Goal: Task Accomplishment & Management: Use online tool/utility

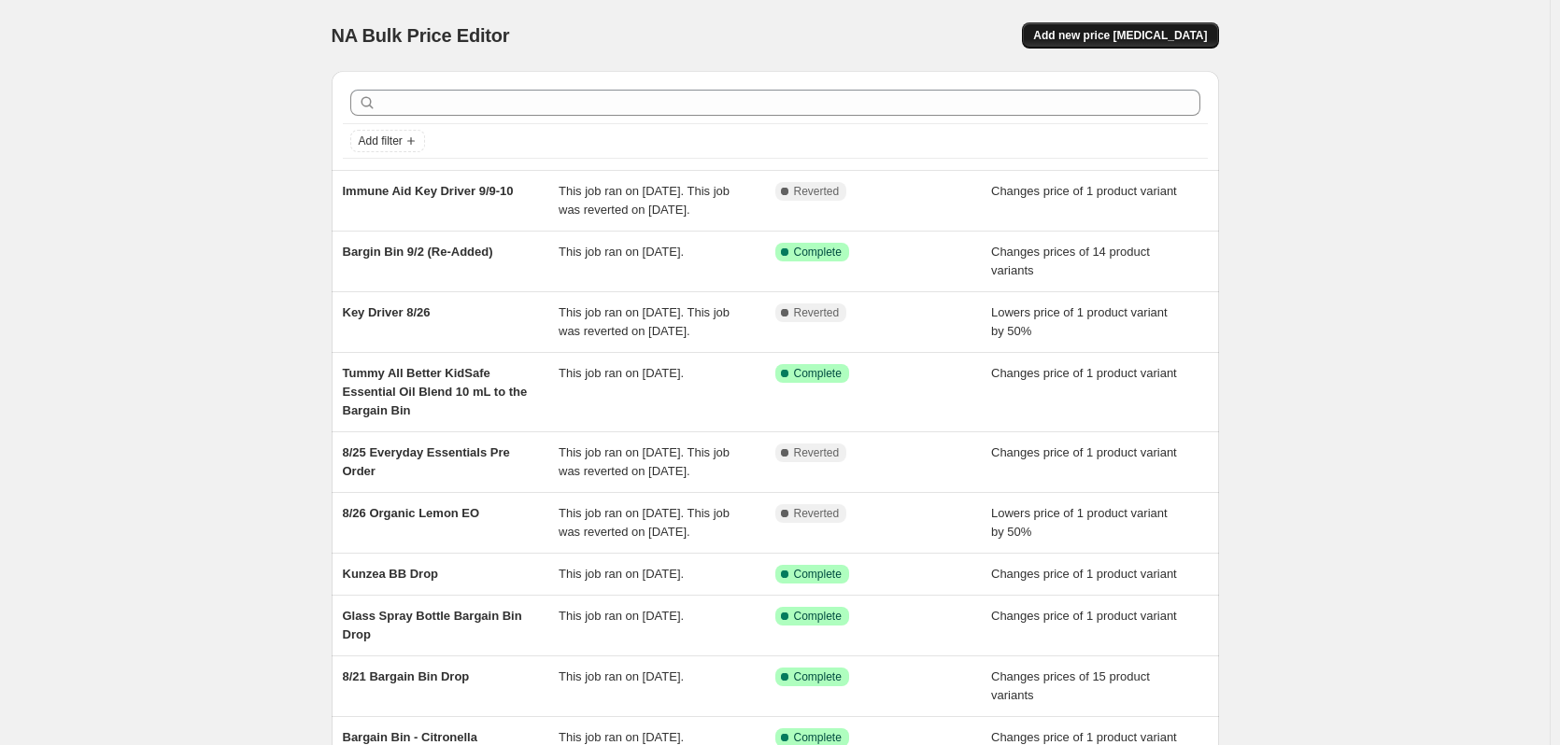
click at [1184, 39] on span "Add new price [MEDICAL_DATA]" at bounding box center [1120, 35] width 174 height 15
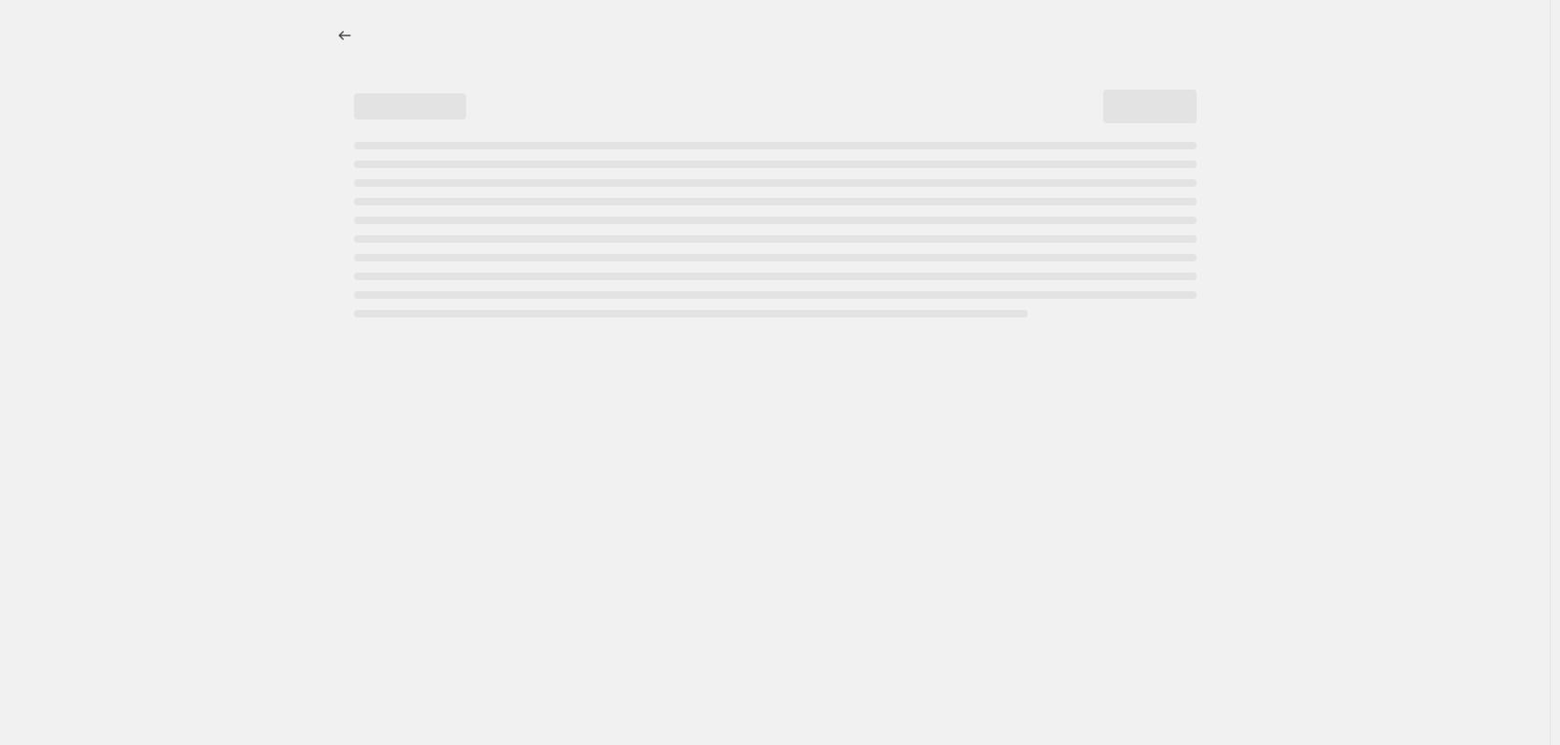
select select "percentage"
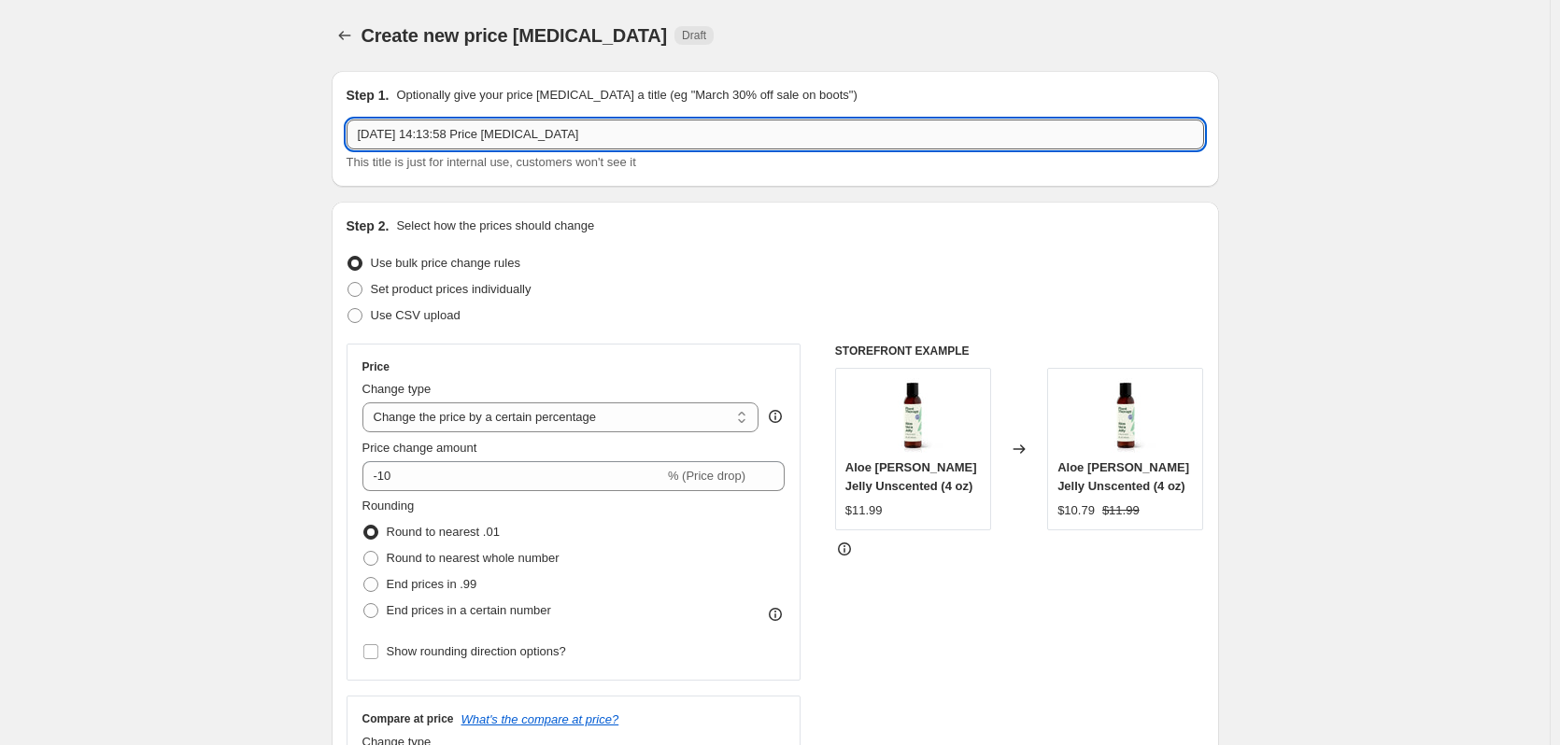
click at [519, 134] on input "[DATE] 14:13:58 Price [MEDICAL_DATA]" at bounding box center [774, 135] width 857 height 30
type input "Key Driver 9/17"
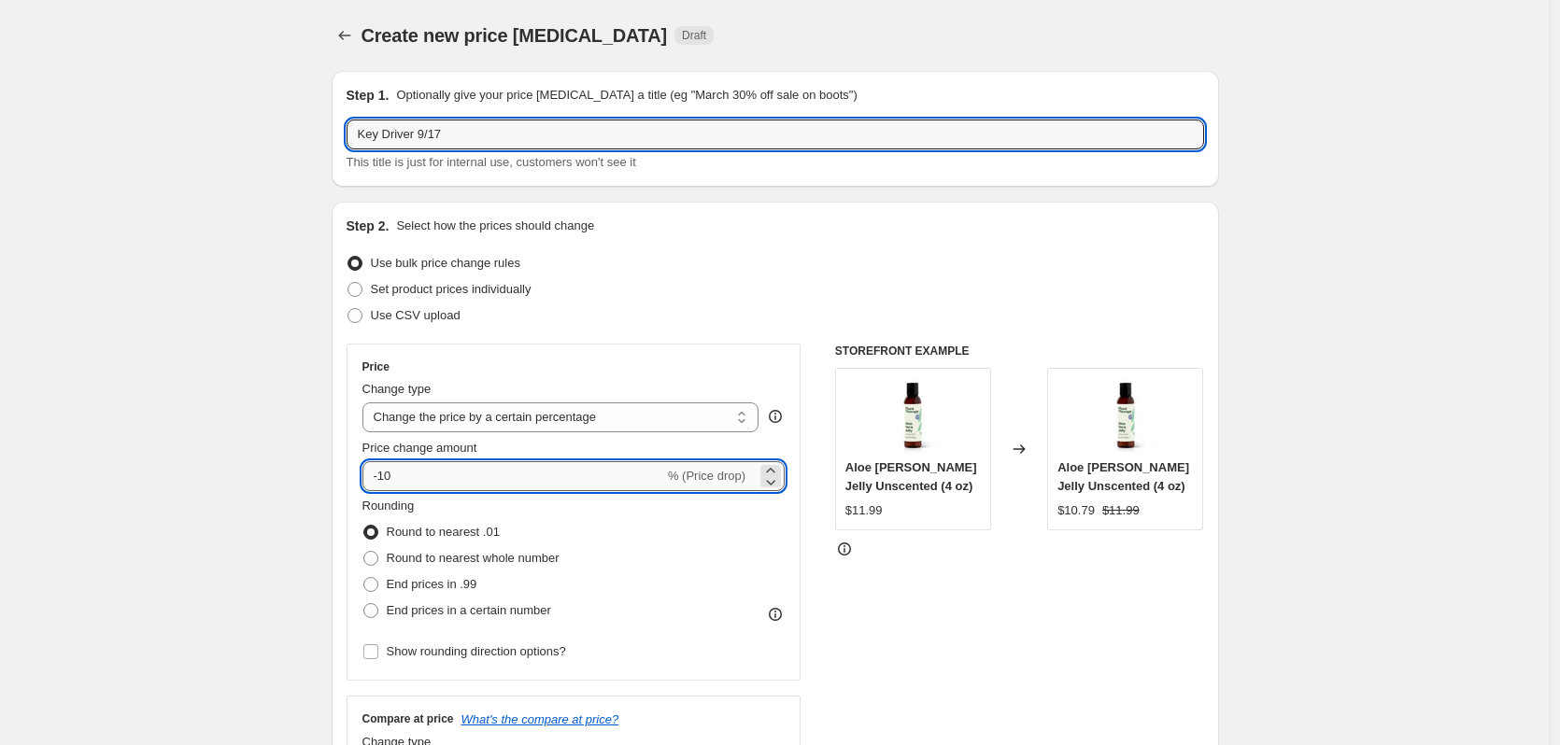
click at [527, 466] on input "-10" at bounding box center [513, 476] width 302 height 30
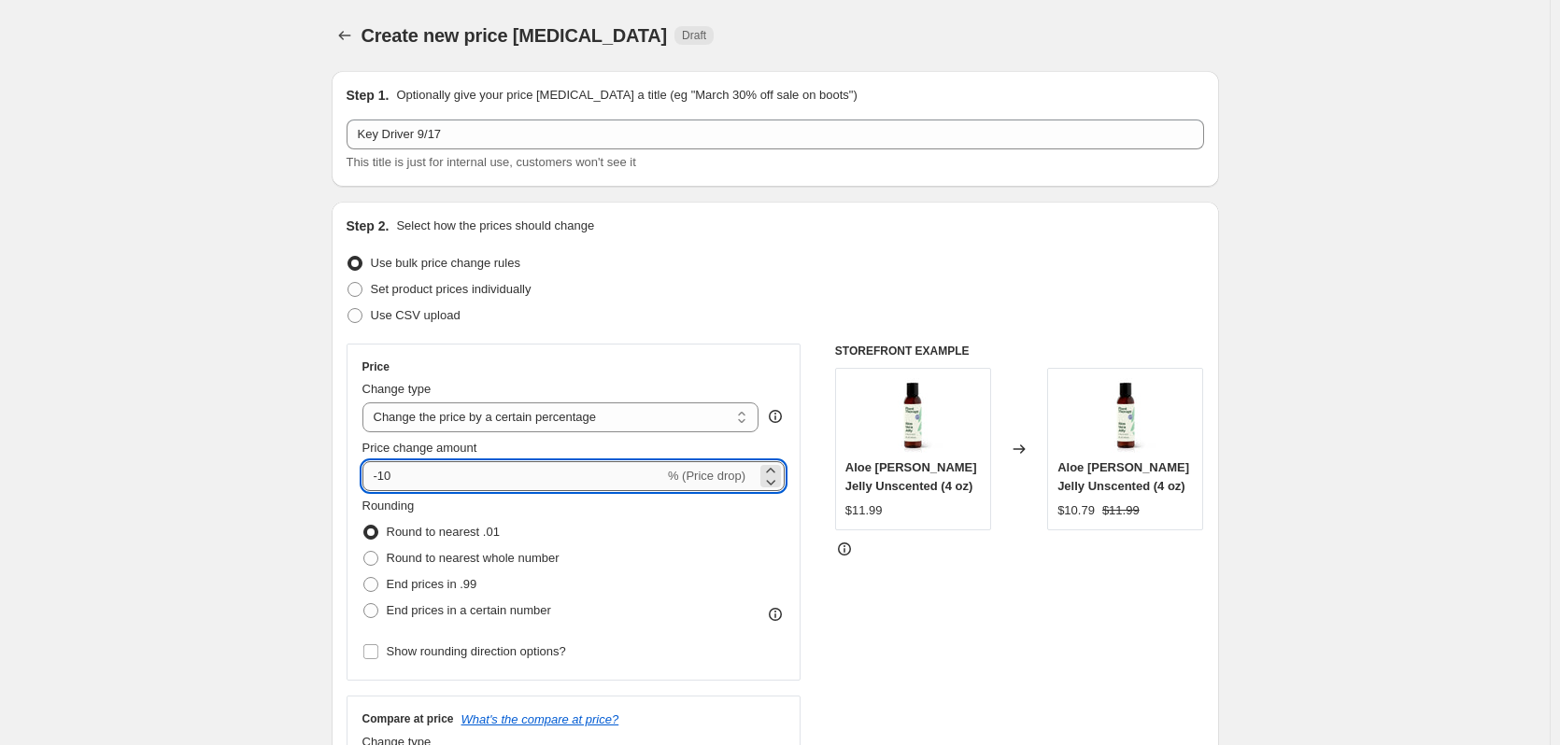
type input "-1"
type input "-50"
click at [705, 325] on div "Use CSV upload" at bounding box center [774, 316] width 857 height 26
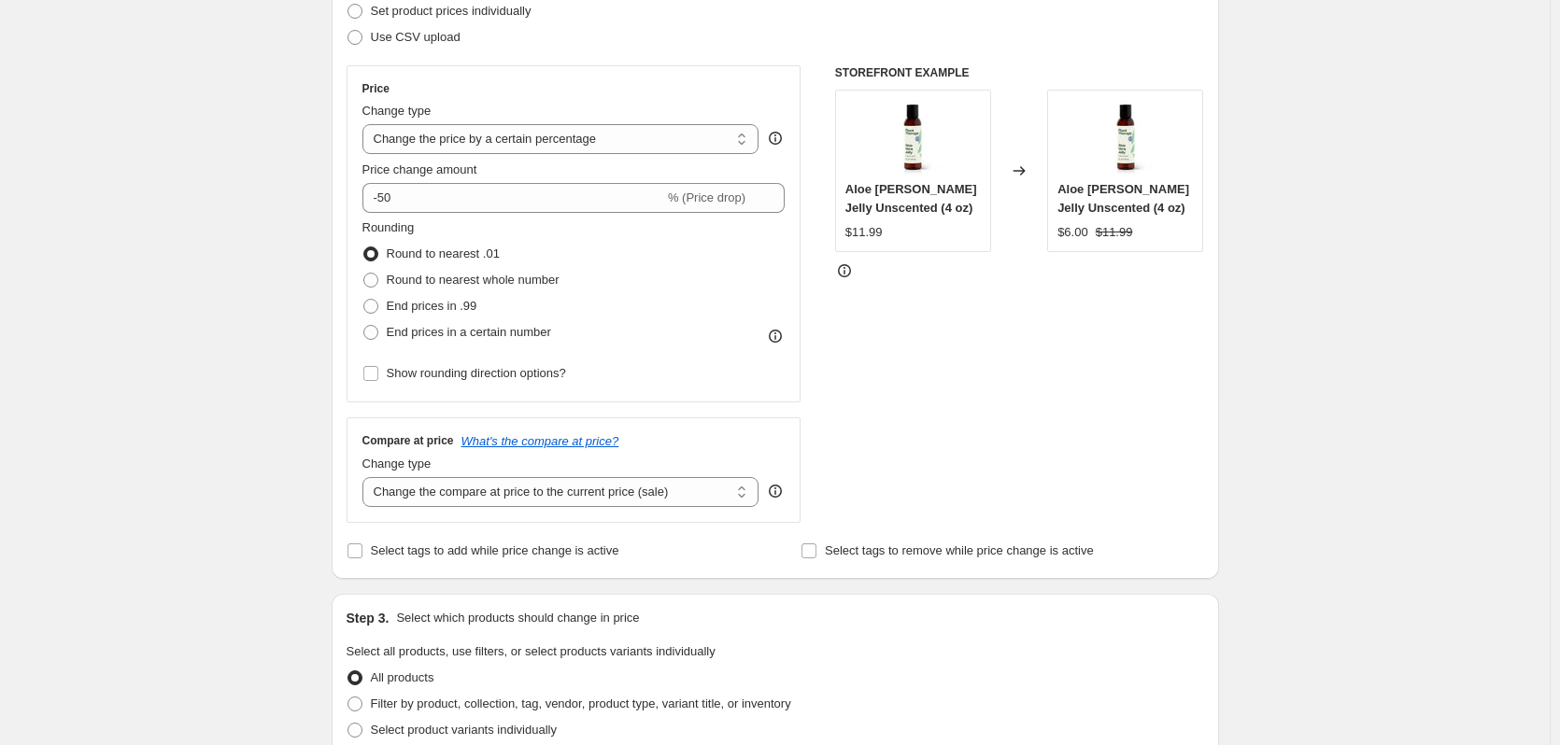
scroll to position [280, 0]
click at [556, 497] on select "Change the compare at price to the current price (sale) Change the compare at p…" at bounding box center [560, 490] width 397 height 30
click at [250, 534] on div "Create new price [MEDICAL_DATA]. This page is ready Create new price [MEDICAL_D…" at bounding box center [774, 653] width 1549 height 1867
click at [362, 549] on input "Select tags to add while price change is active" at bounding box center [354, 549] width 15 height 15
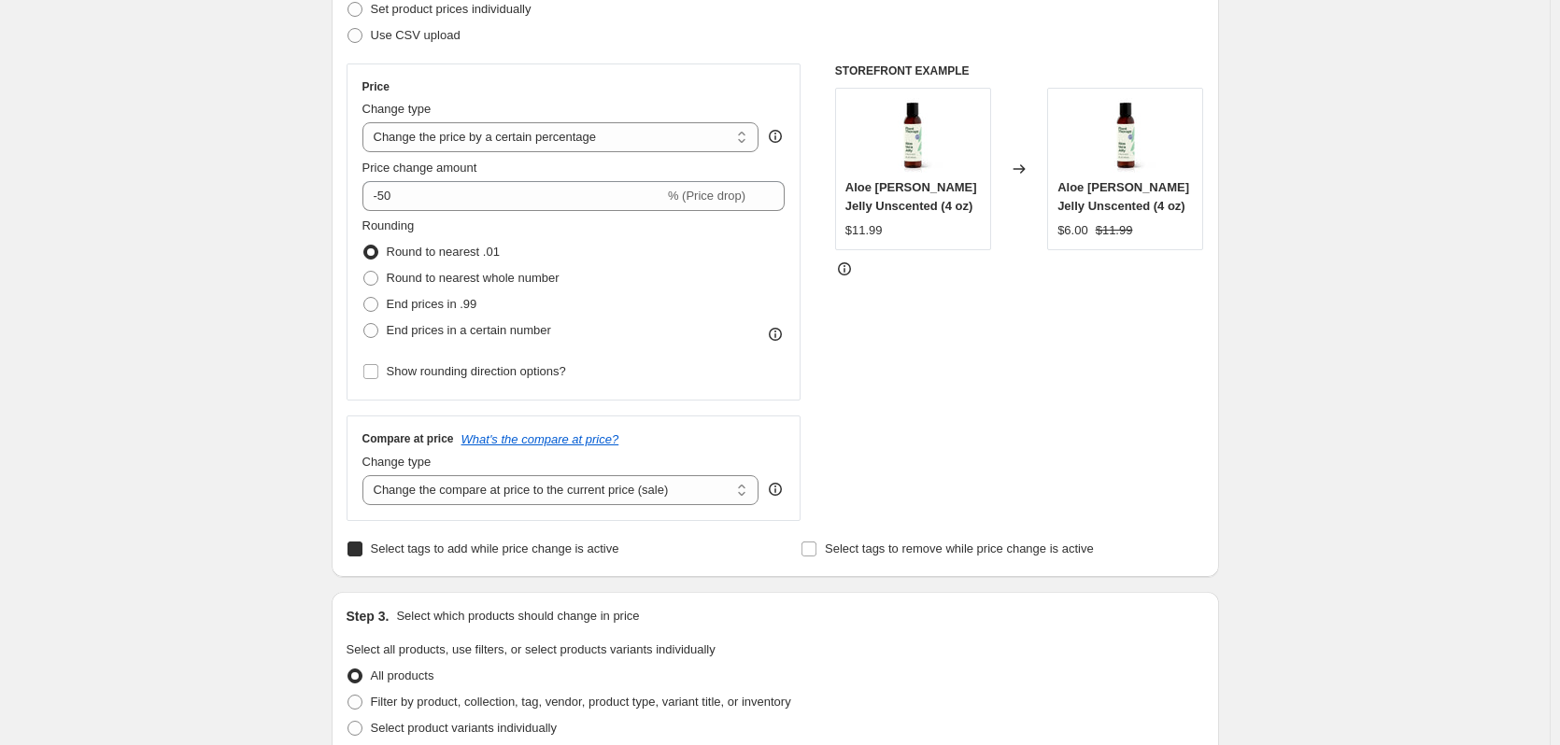
checkbox input "true"
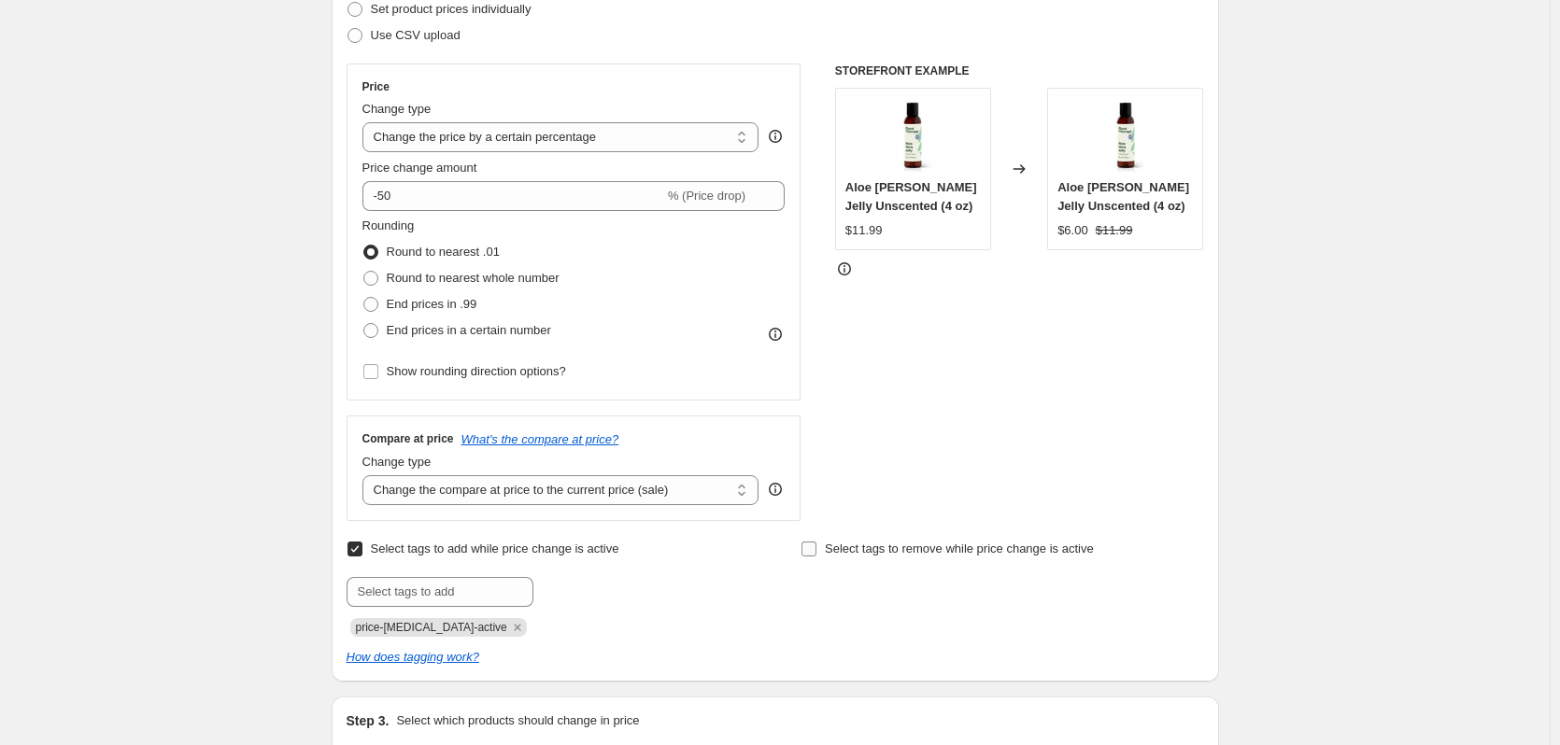
click at [812, 552] on input "Select tags to remove while price change is active" at bounding box center [808, 549] width 15 height 15
checkbox input "true"
click at [851, 599] on input "text" at bounding box center [893, 592] width 187 height 30
type input "Wholesale_50%"
click at [1051, 597] on span "Wholesale_50..." at bounding box center [1069, 590] width 83 height 13
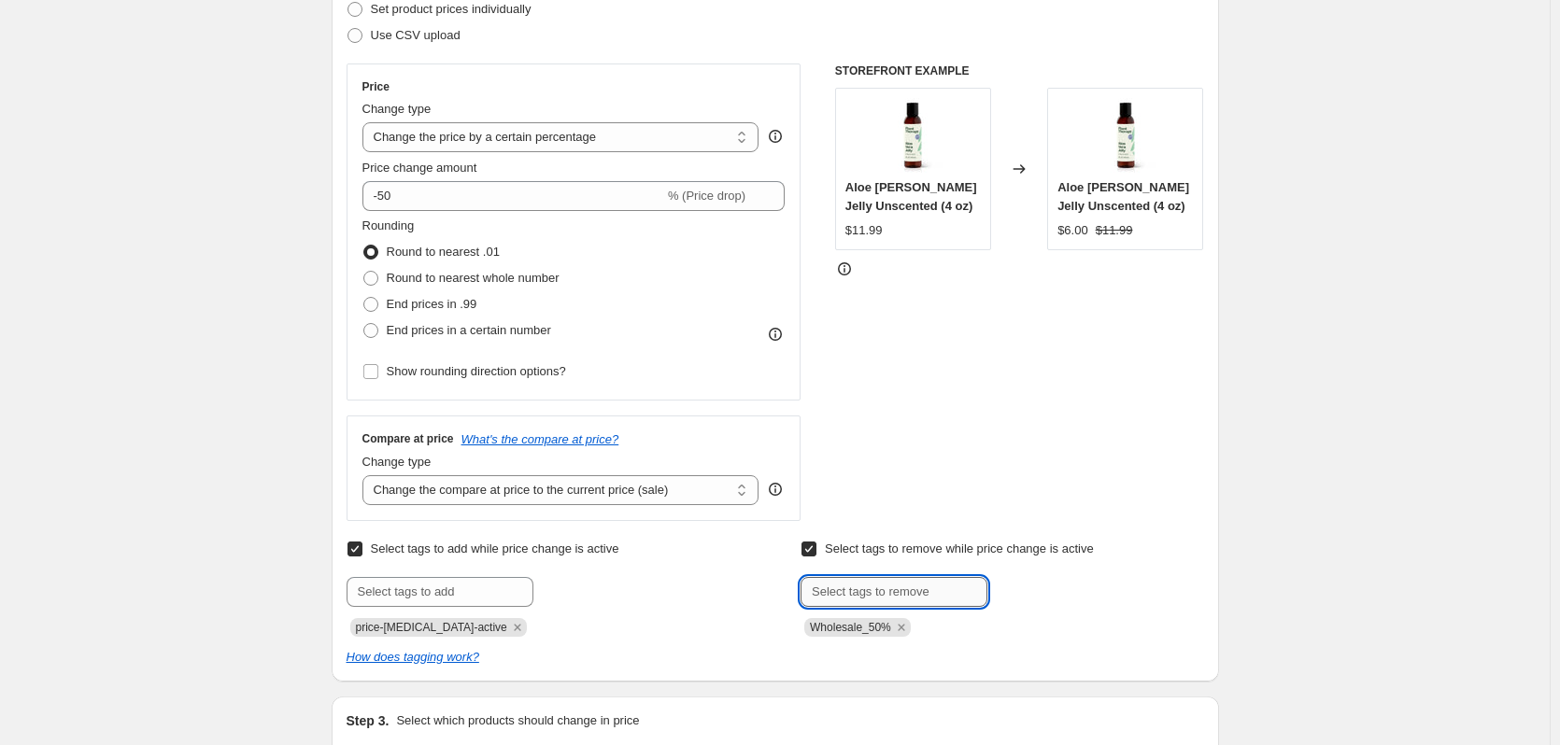
click at [846, 583] on input "text" at bounding box center [893, 592] width 187 height 30
type input "Professional_30%"
click at [1036, 585] on span "Professional..." at bounding box center [1066, 590] width 77 height 13
click at [1081, 645] on div "Select tags to add while price change is active Submit price-[MEDICAL_DATA]-act…" at bounding box center [774, 601] width 857 height 131
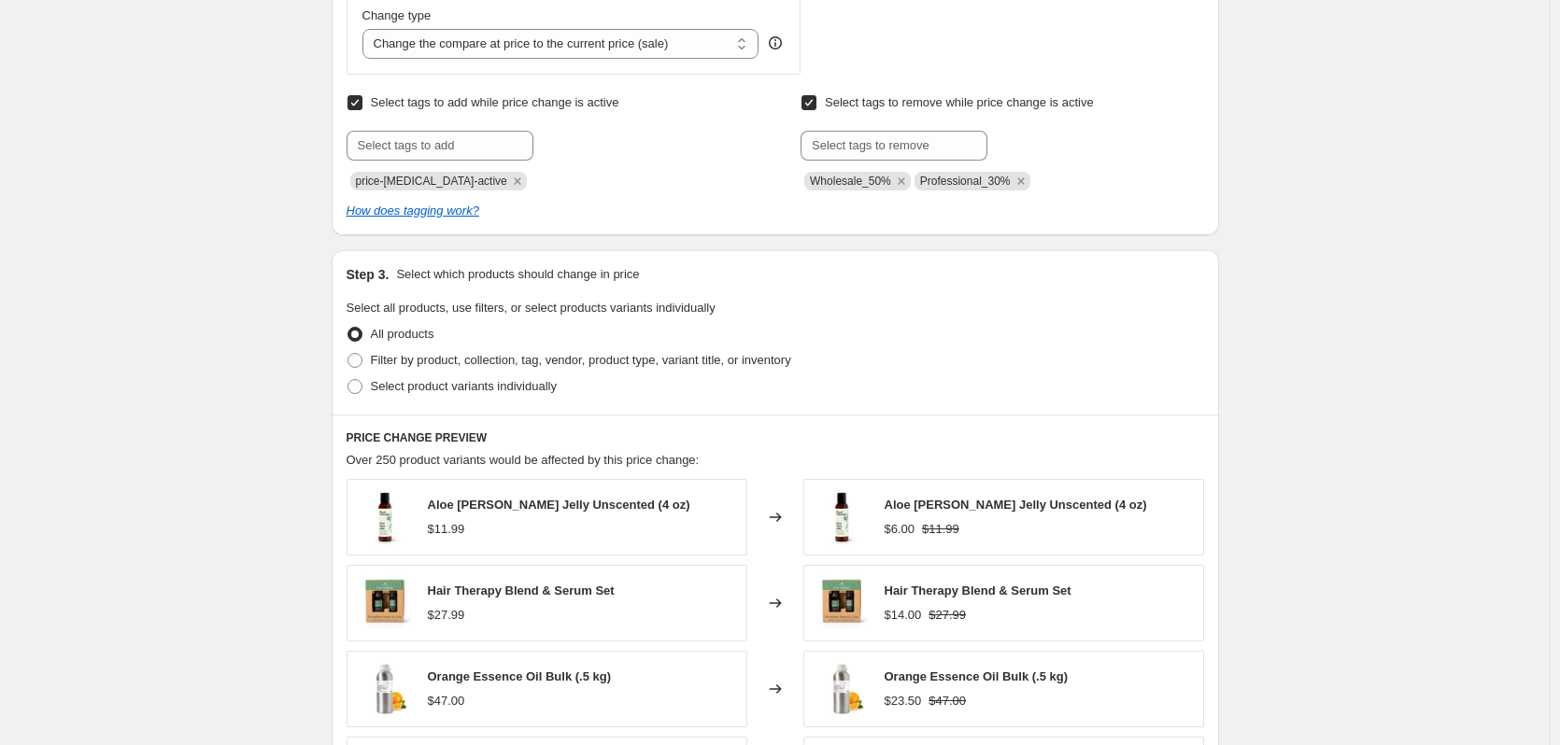
scroll to position [747, 0]
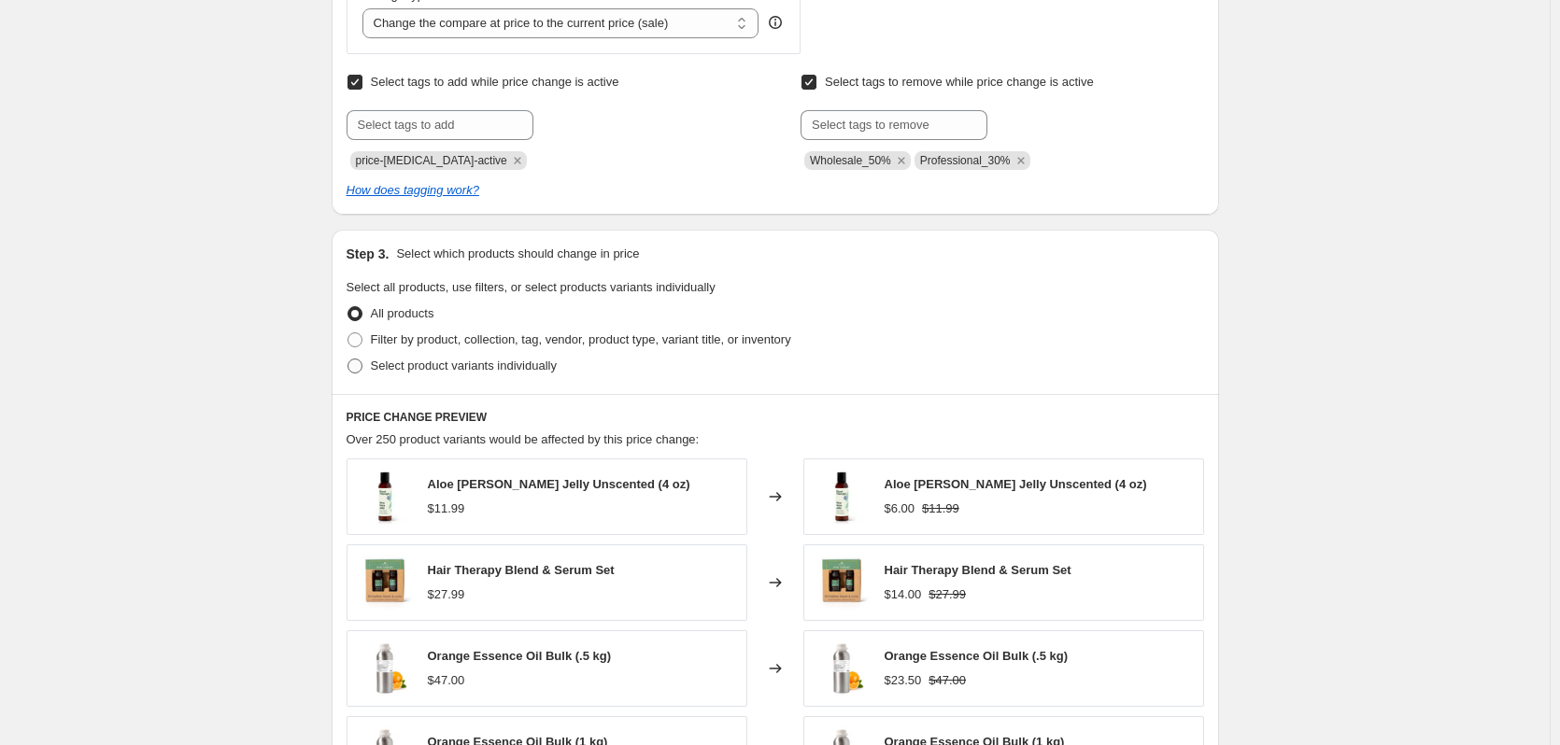
click at [468, 364] on span "Select product variants individually" at bounding box center [464, 366] width 186 height 14
click at [348, 360] on input "Select product variants individually" at bounding box center [347, 359] width 1 height 1
radio input "true"
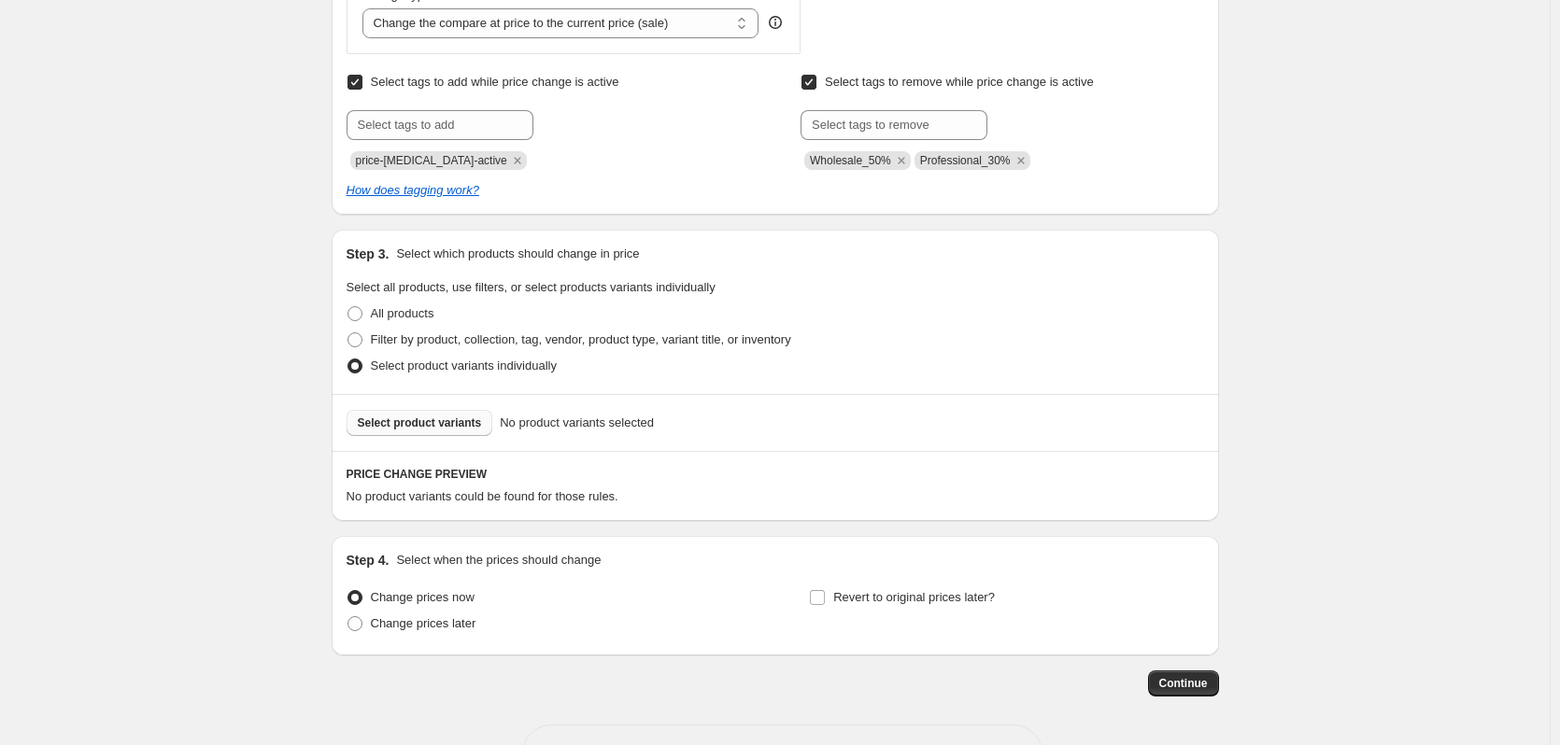
click at [475, 431] on span "Select product variants" at bounding box center [420, 423] width 124 height 15
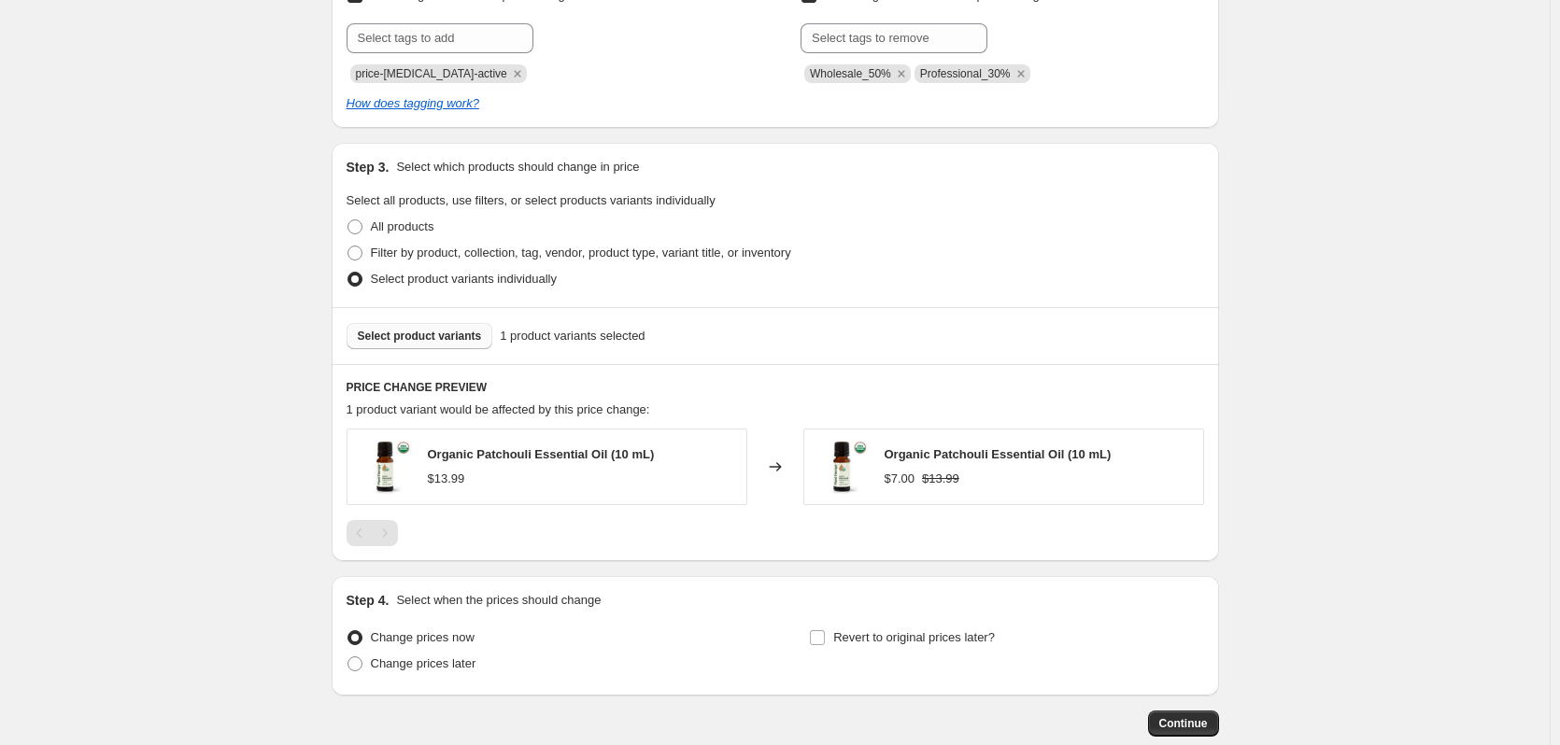
scroll to position [841, 0]
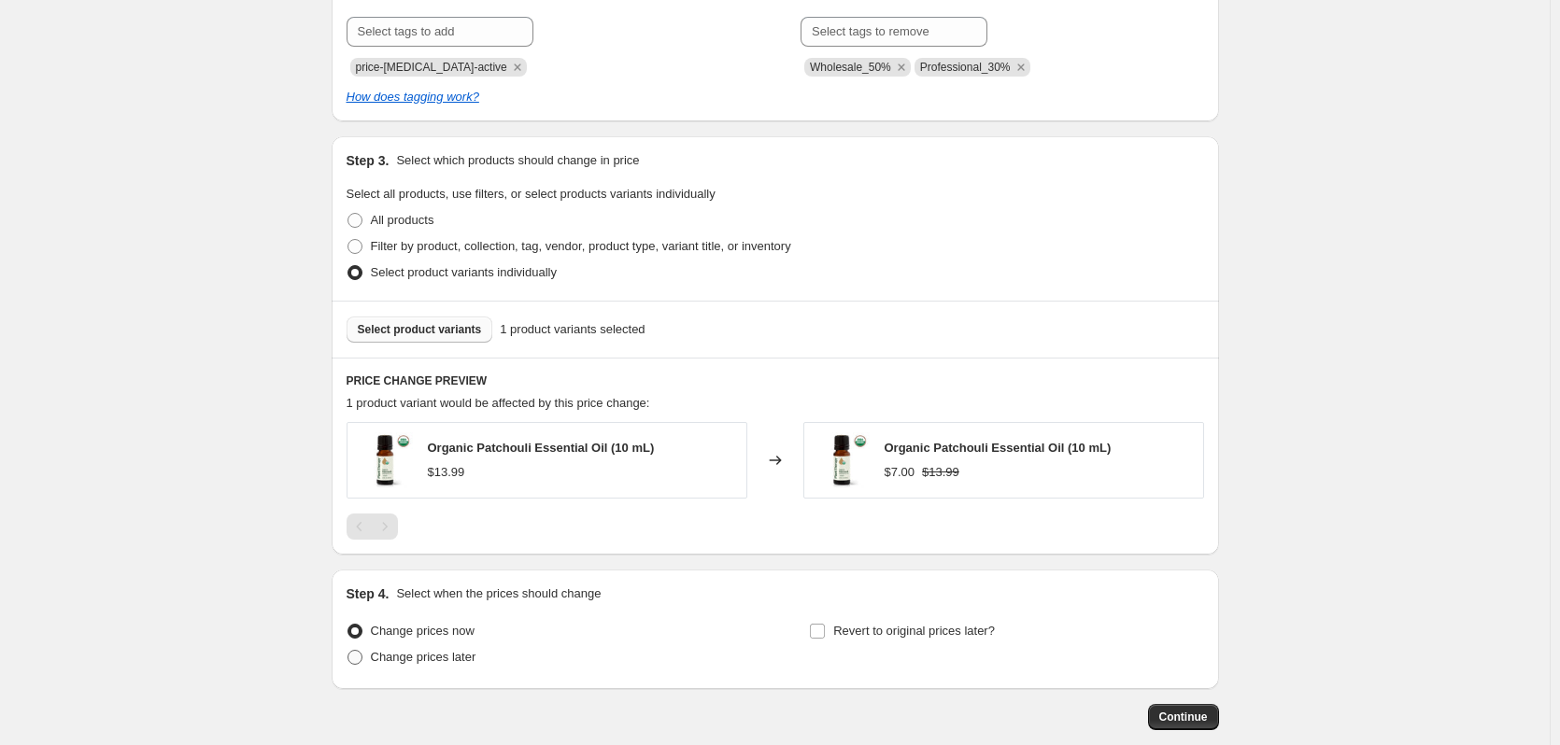
click at [467, 663] on span "Change prices later" at bounding box center [424, 657] width 106 height 14
click at [348, 651] on input "Change prices later" at bounding box center [347, 650] width 1 height 1
radio input "true"
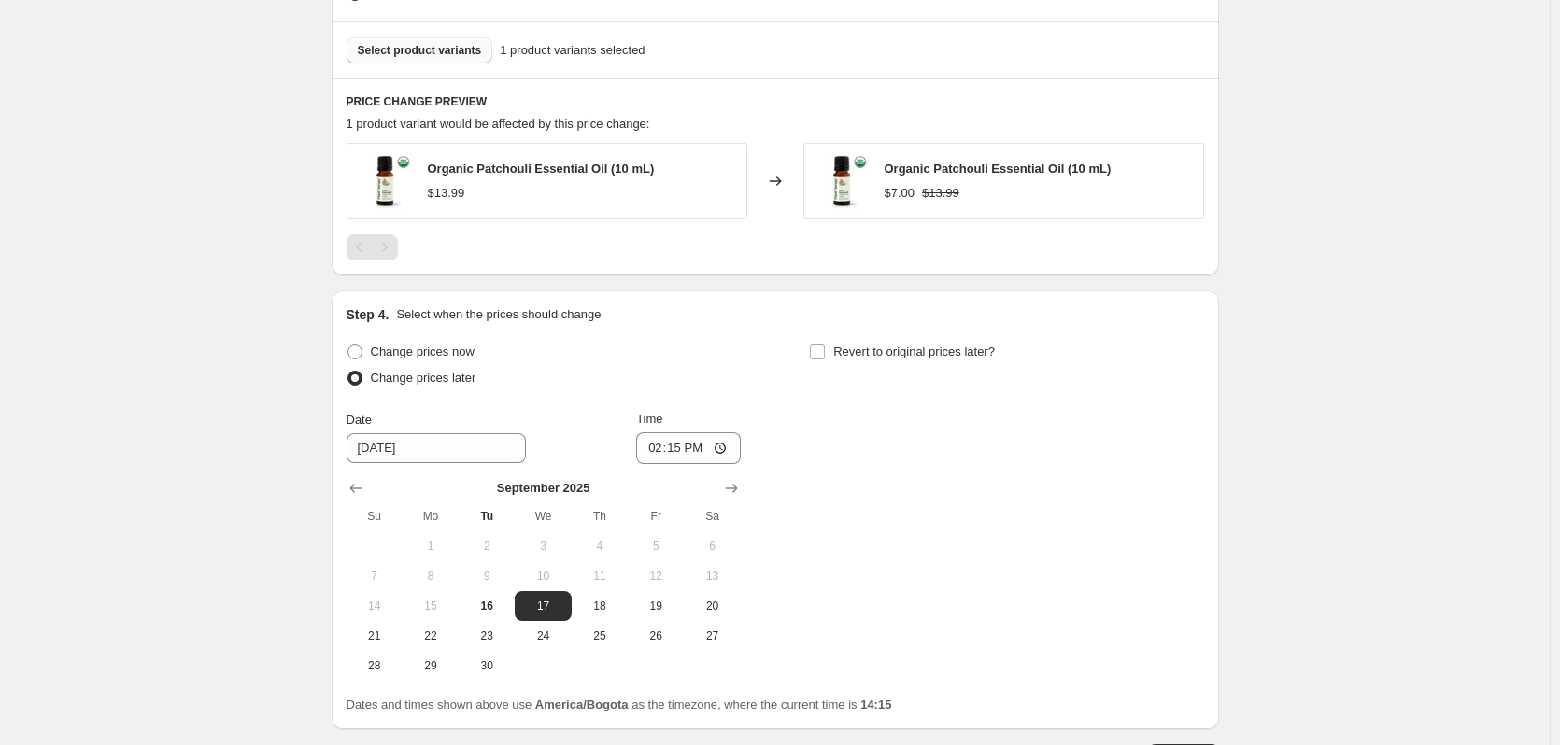
scroll to position [1121, 0]
click at [695, 452] on input "14:15" at bounding box center [688, 447] width 105 height 32
click at [732, 446] on input "14:15" at bounding box center [688, 447] width 105 height 32
type input "02:00"
click at [860, 525] on div "Change prices now Change prices later Date [DATE] Time 02:00 [DATE] Su Mo Tu We…" at bounding box center [774, 509] width 857 height 342
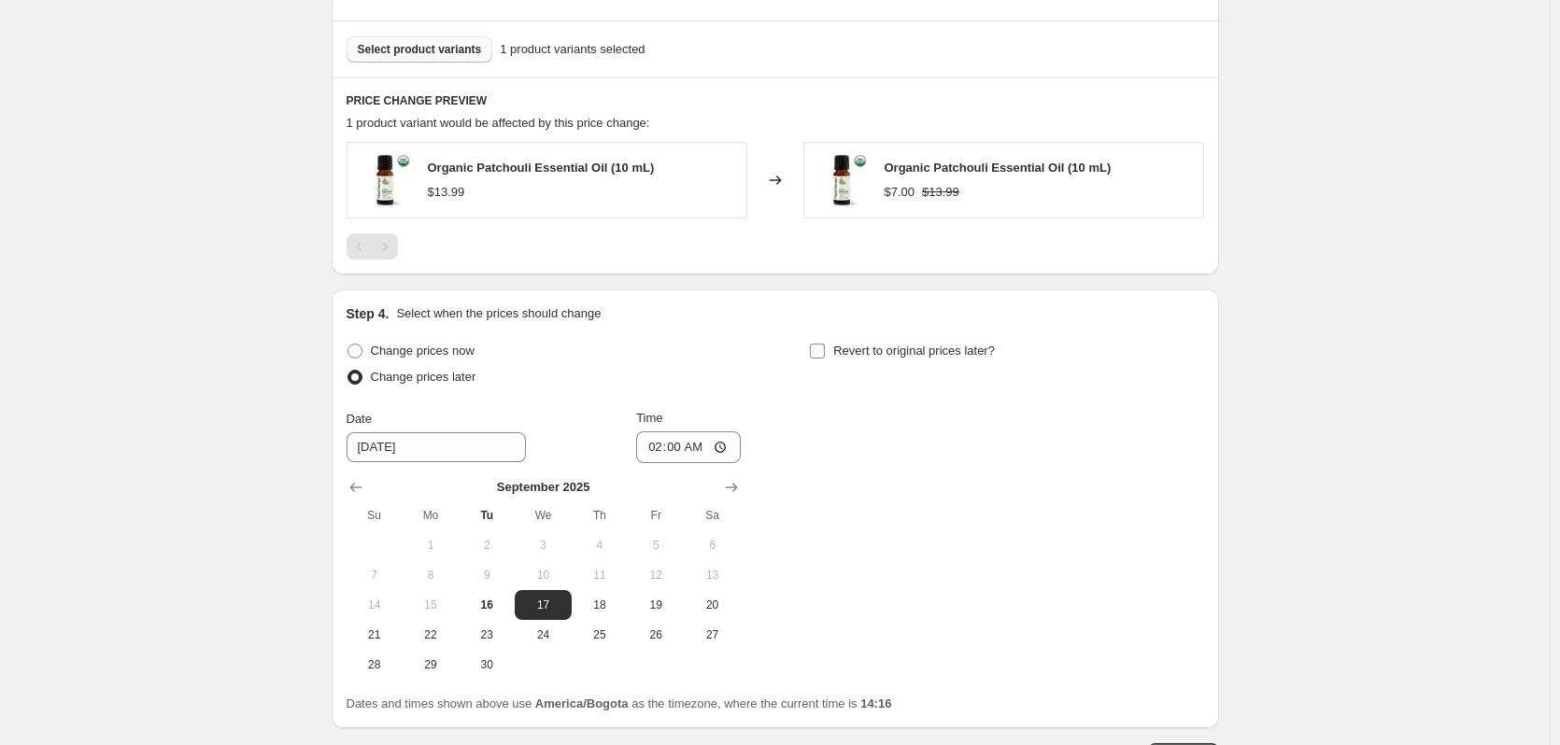
click at [818, 349] on input "Revert to original prices later?" at bounding box center [817, 351] width 15 height 15
checkbox input "true"
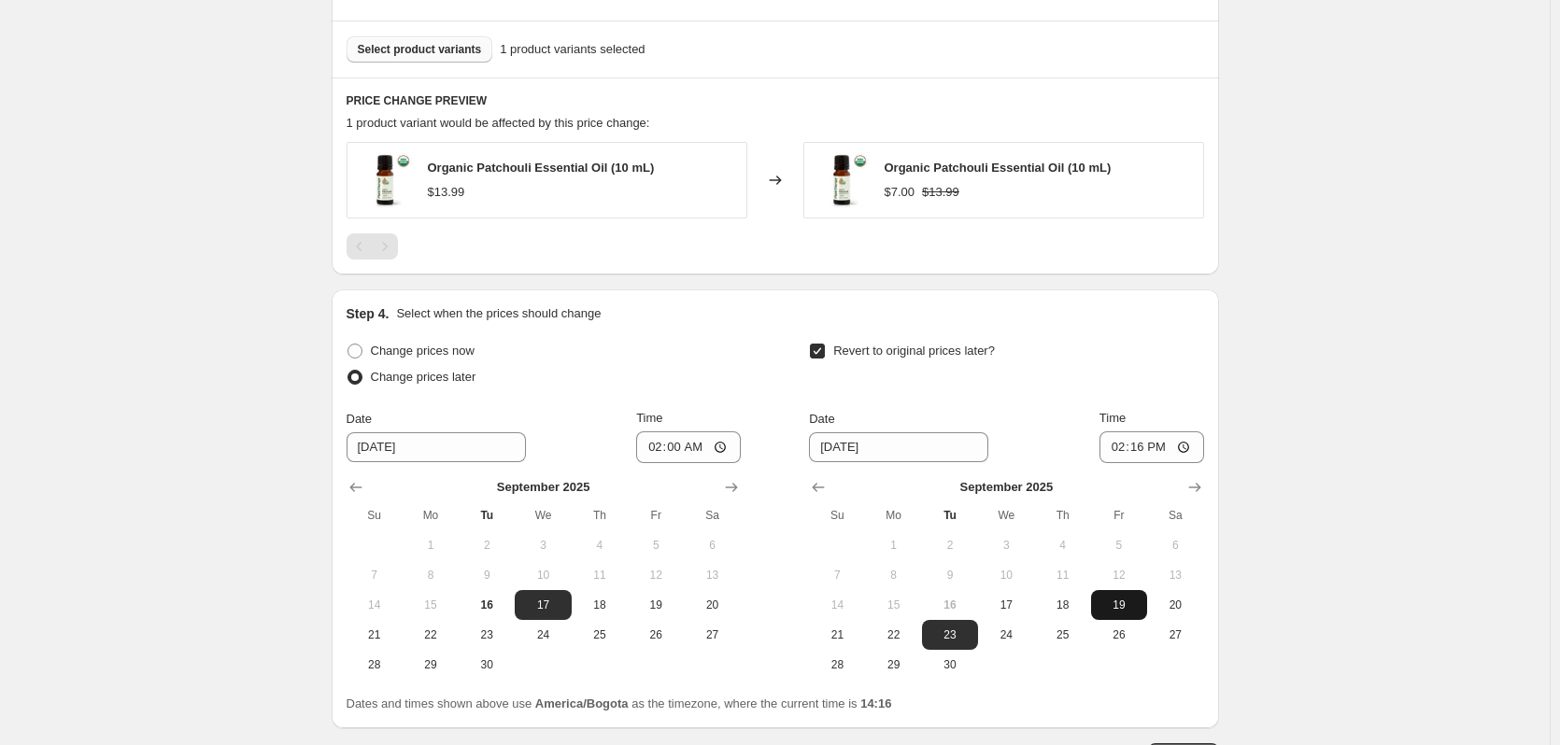
click at [1121, 613] on span "19" at bounding box center [1118, 605] width 41 height 15
type input "[DATE]"
click at [1141, 455] on input "14:16" at bounding box center [1151, 447] width 105 height 32
click at [1185, 454] on input "14:16" at bounding box center [1151, 447] width 105 height 32
type input "02:00"
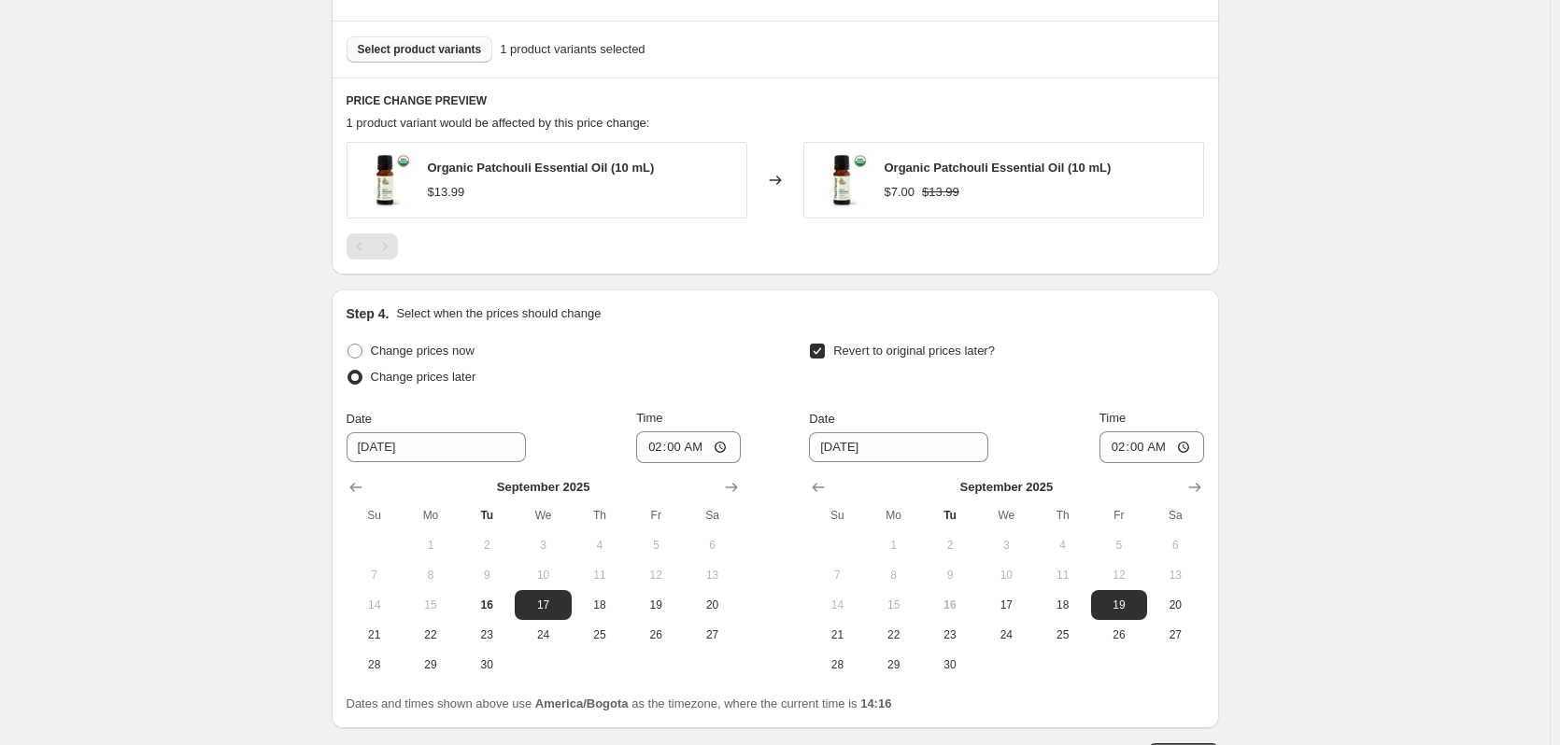
click at [1202, 333] on div "Step 4. Select when the prices should change Change prices now Change prices la…" at bounding box center [774, 508] width 857 height 409
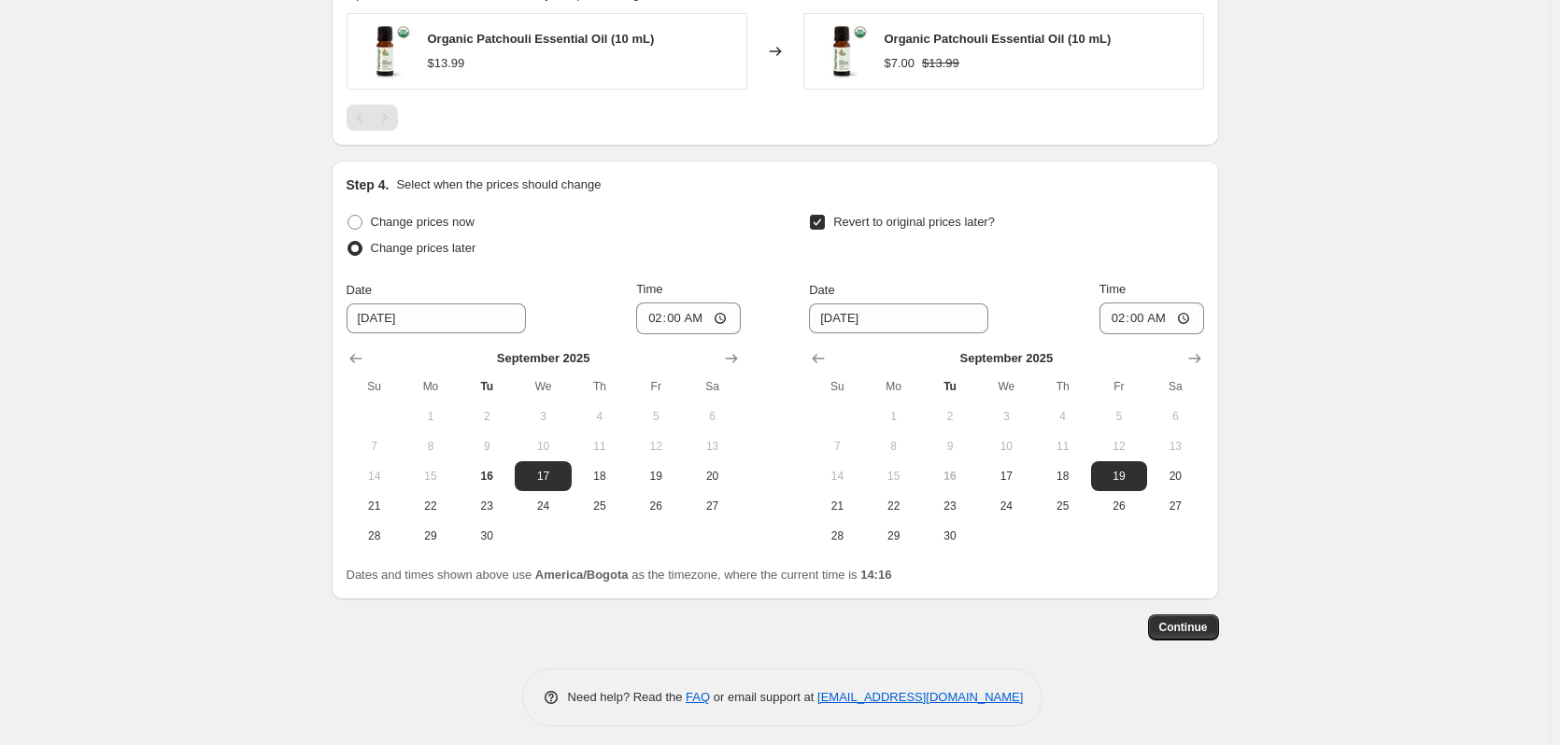
scroll to position [1260, 0]
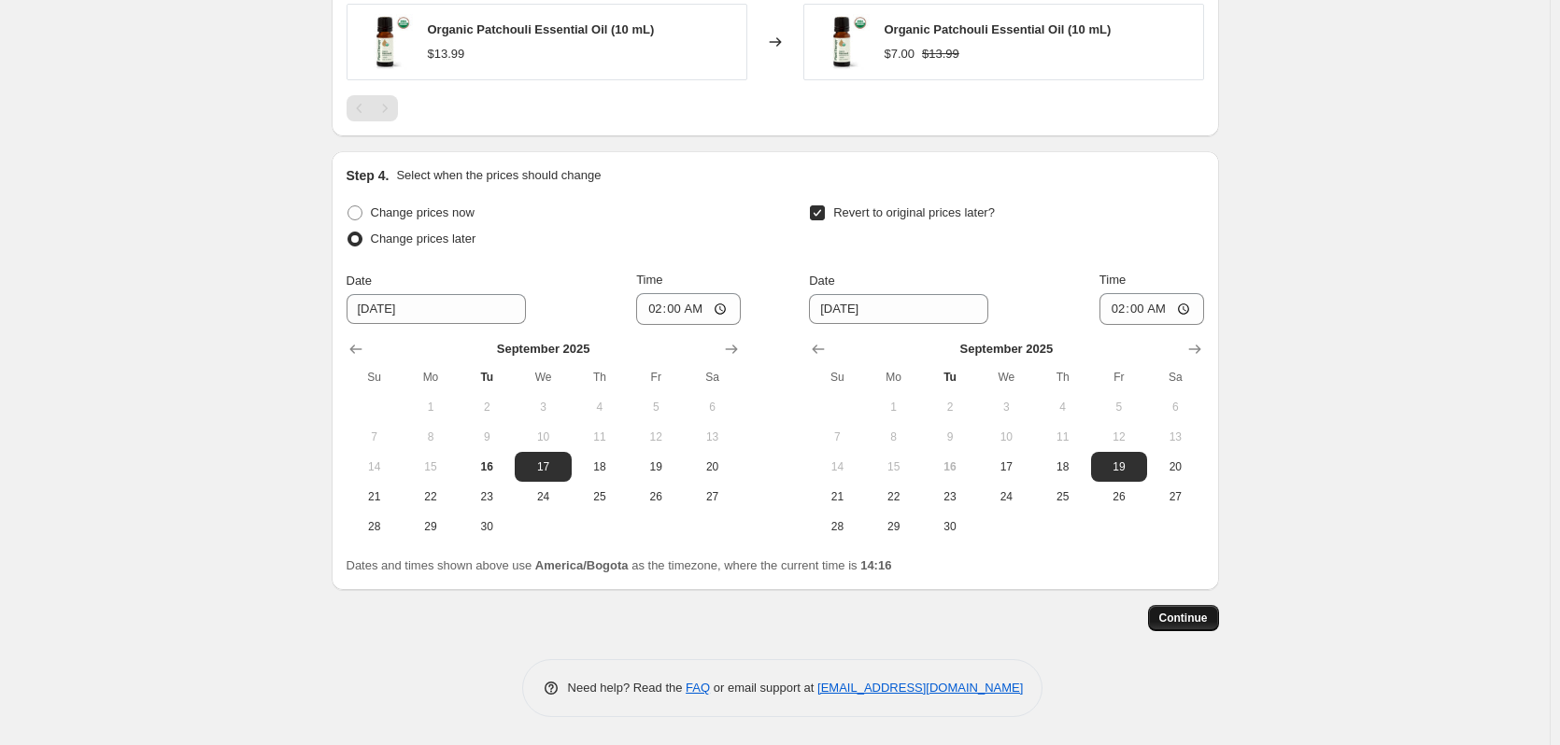
click at [1185, 611] on span "Continue" at bounding box center [1183, 618] width 49 height 15
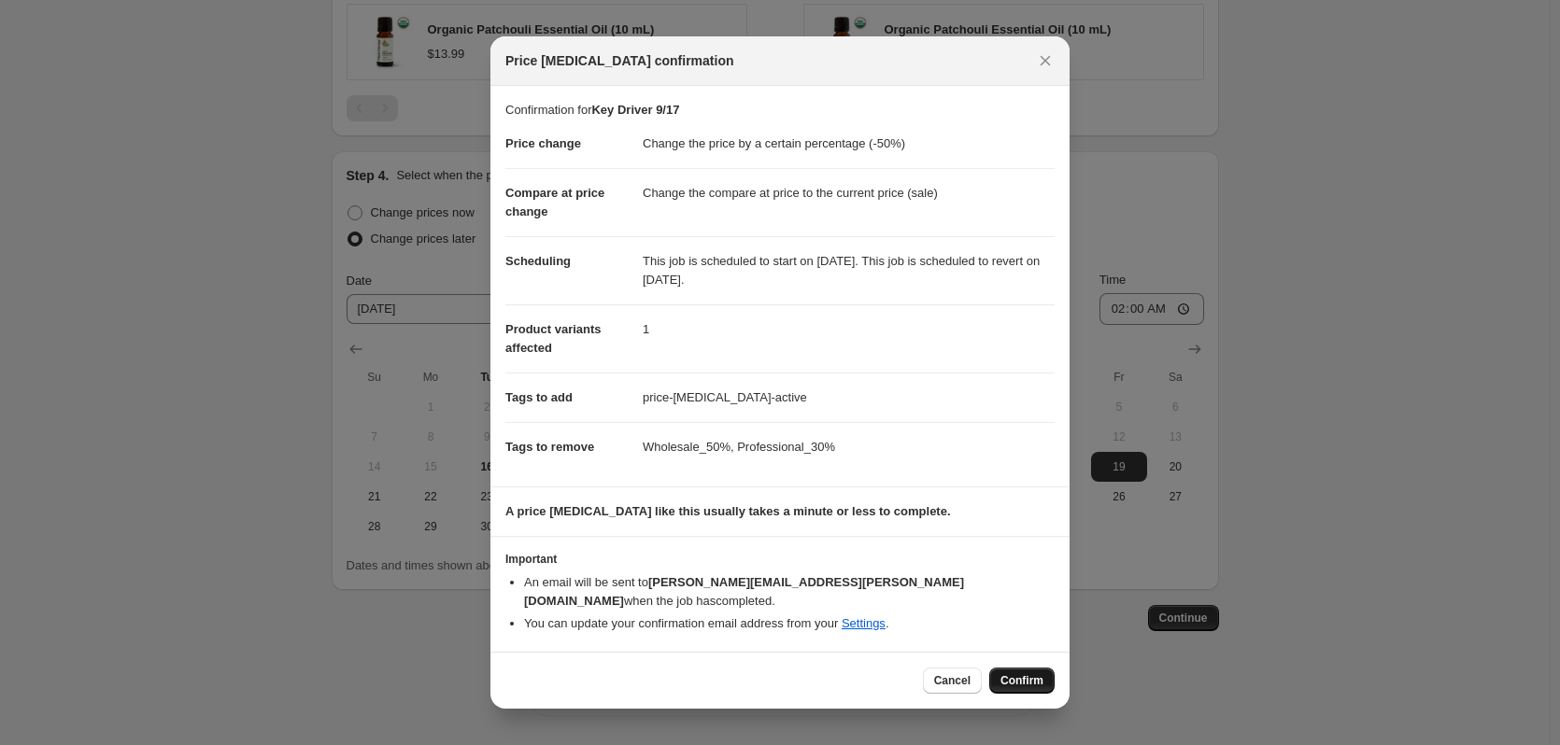
click at [1034, 675] on span "Confirm" at bounding box center [1021, 680] width 43 height 15
